Goal: Unclear: Unclear

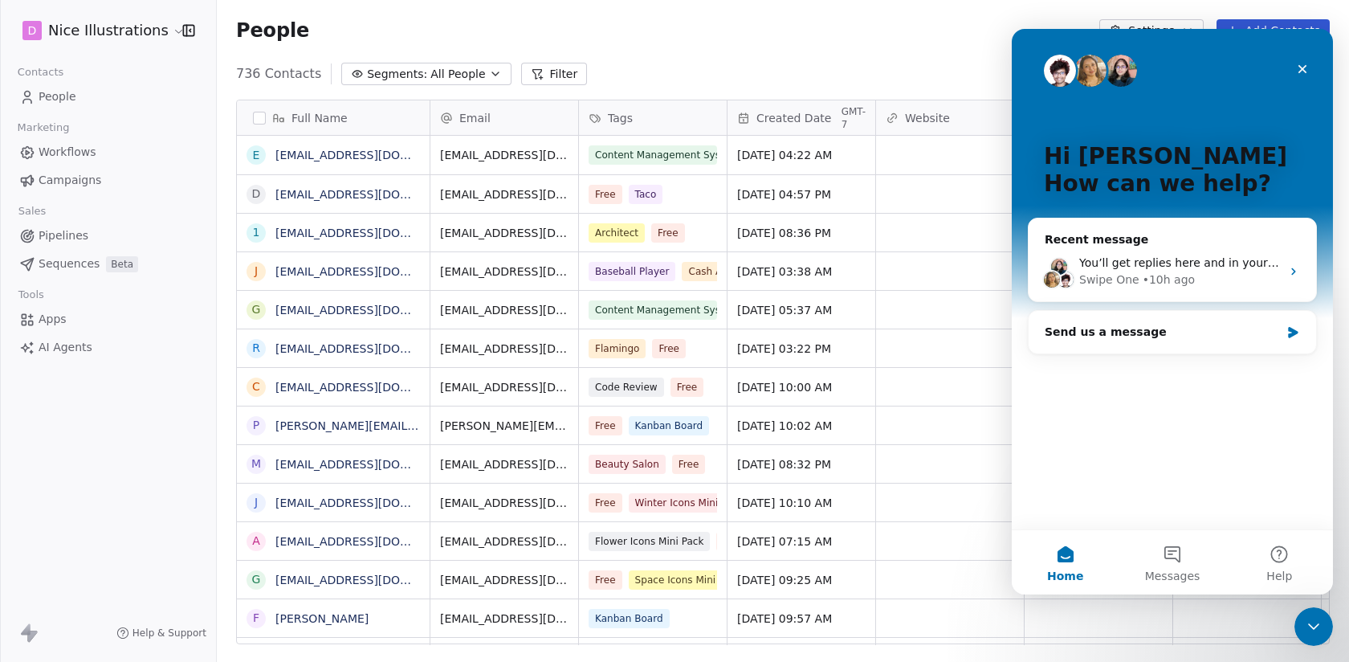
scroll to position [582, 1132]
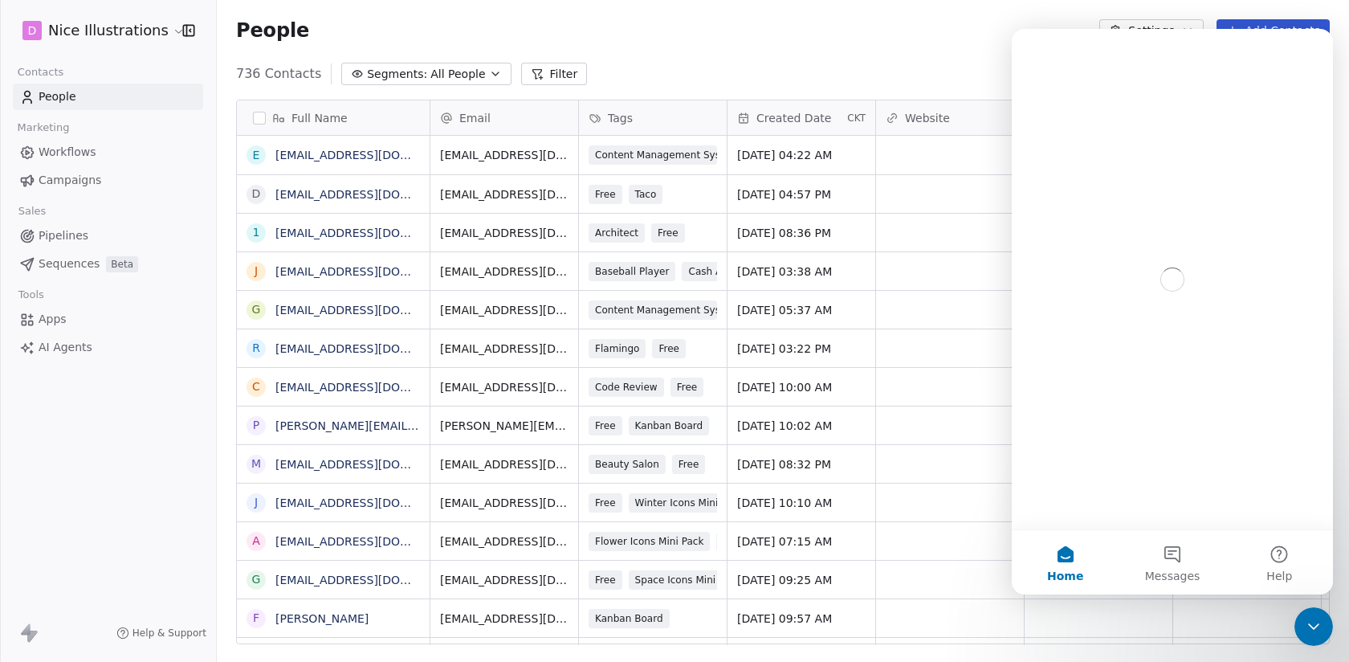
scroll to position [582, 1132]
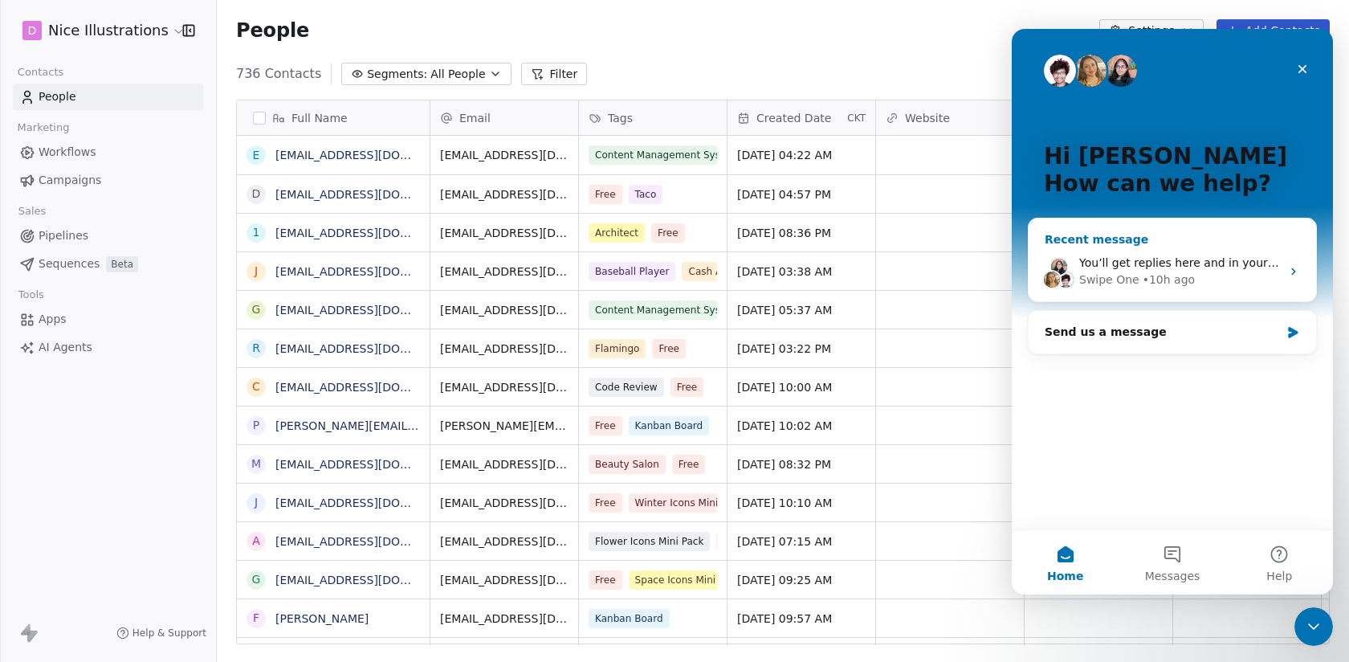
click at [1177, 255] on div "You’ll get replies here and in your email: ✉️ [EMAIL_ADDRESS][DOMAIN_NAME] Our …" at bounding box center [1180, 263] width 202 height 17
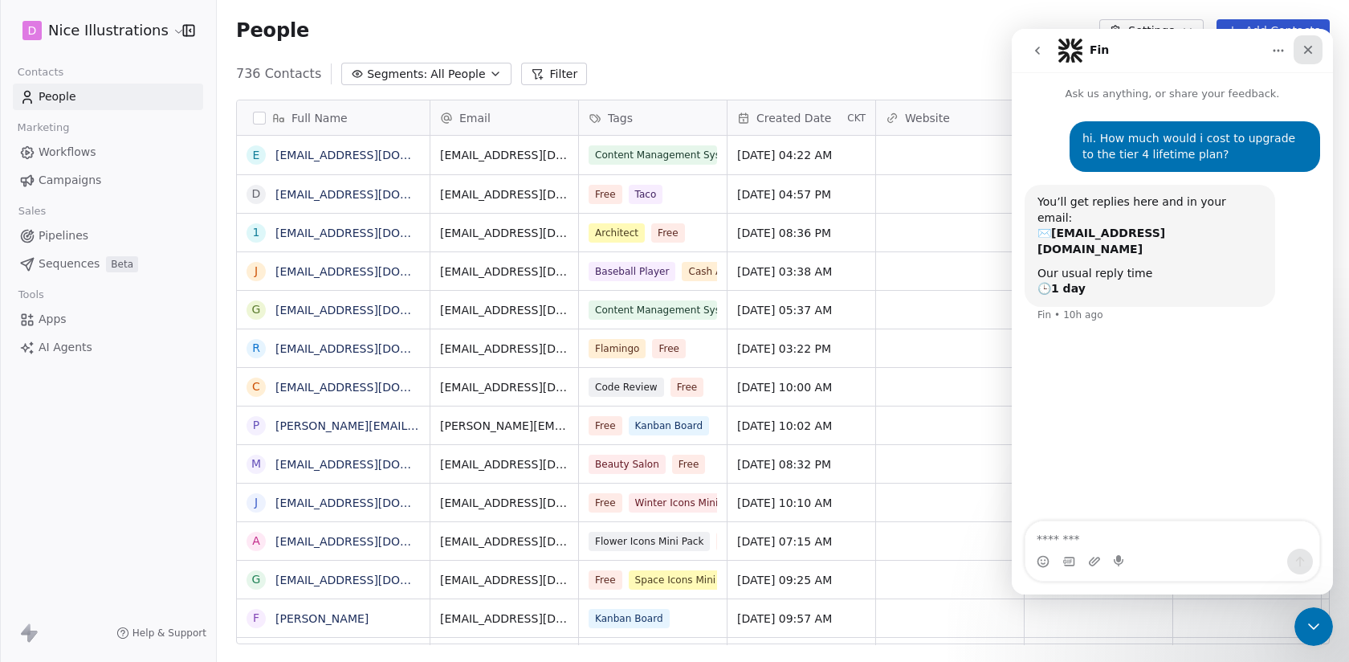
click at [1310, 47] on icon "Close" at bounding box center [1308, 49] width 13 height 13
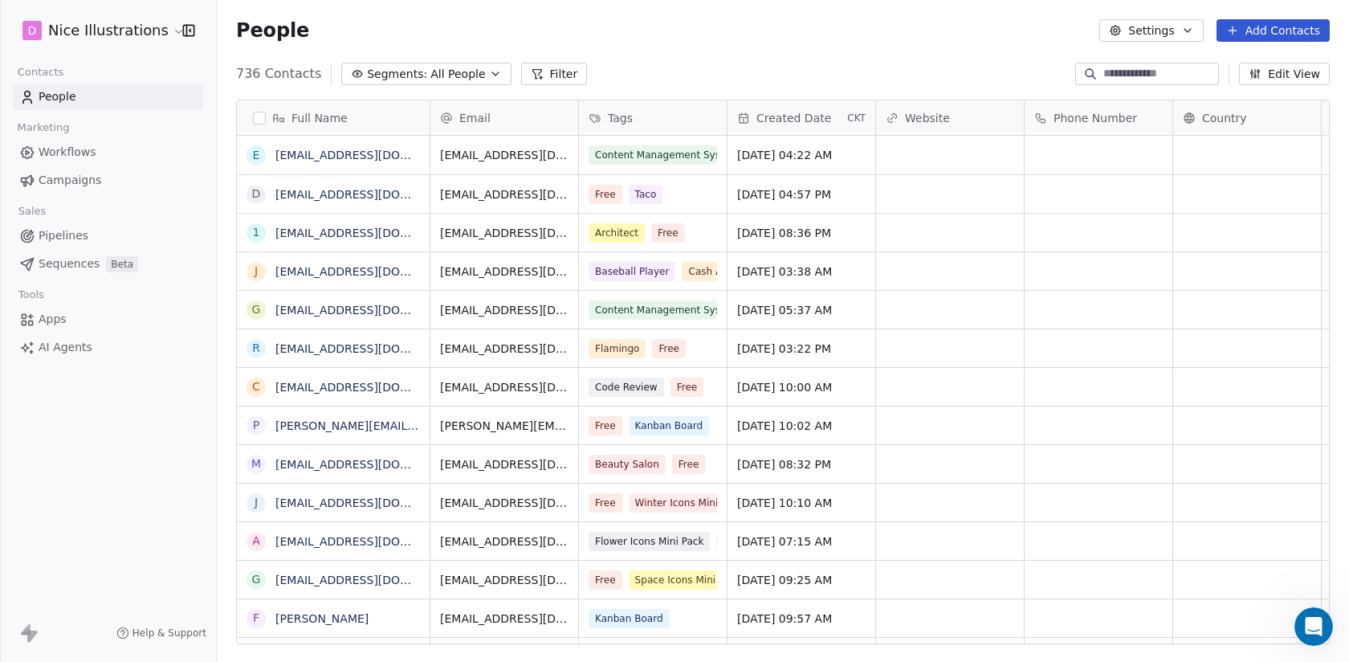
scroll to position [0, 0]
